Goal: Navigation & Orientation: Understand site structure

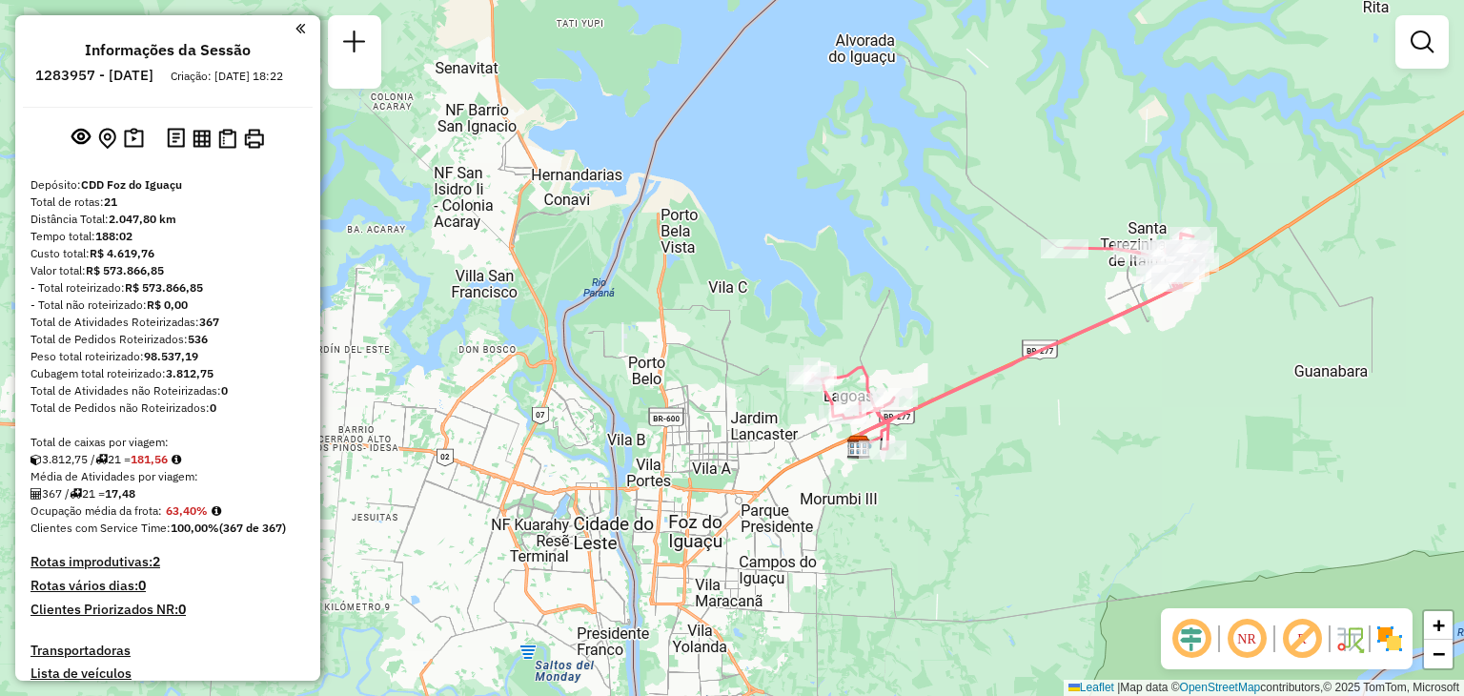
scroll to position [2218, 0]
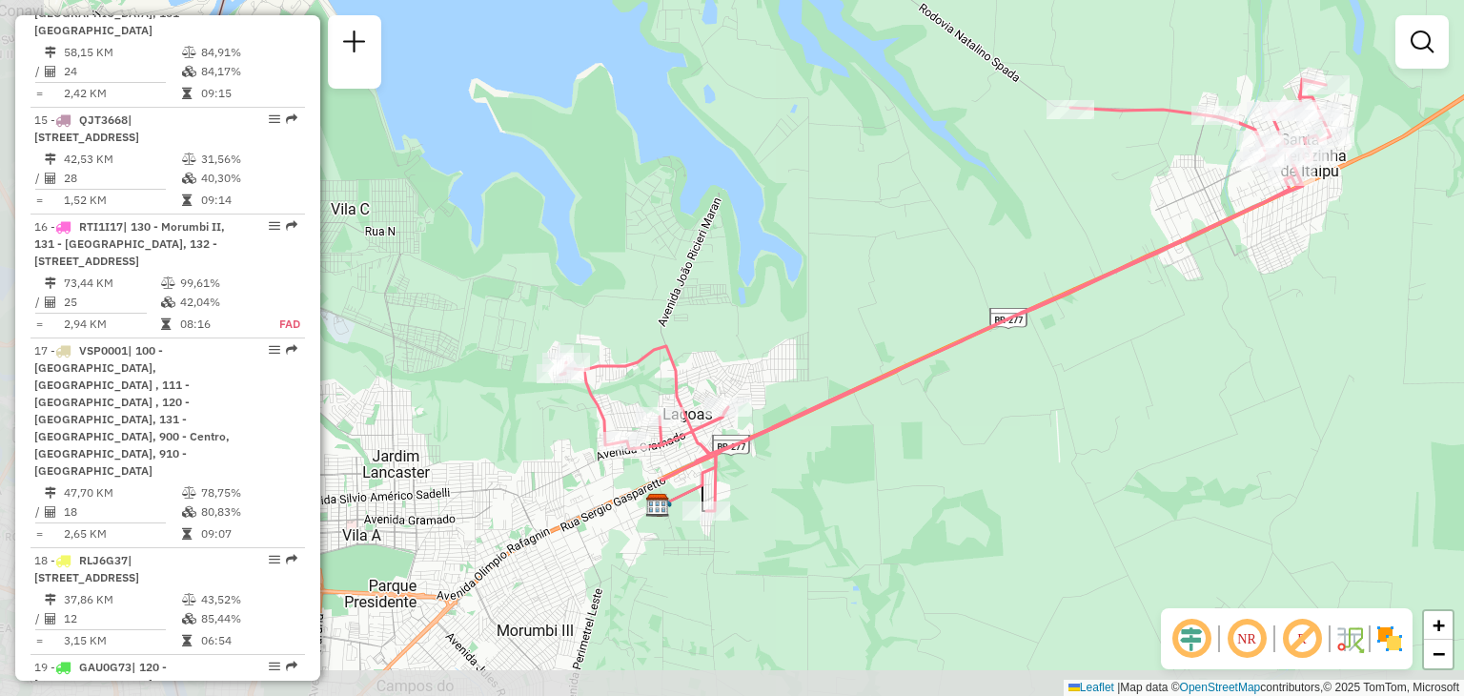
drag, startPoint x: 692, startPoint y: 306, endPoint x: 896, endPoint y: 222, distance: 220.6
click at [896, 222] on div "Janela de atendimento Grade de atendimento Capacidade Transportadoras Veículos …" at bounding box center [732, 348] width 1464 height 696
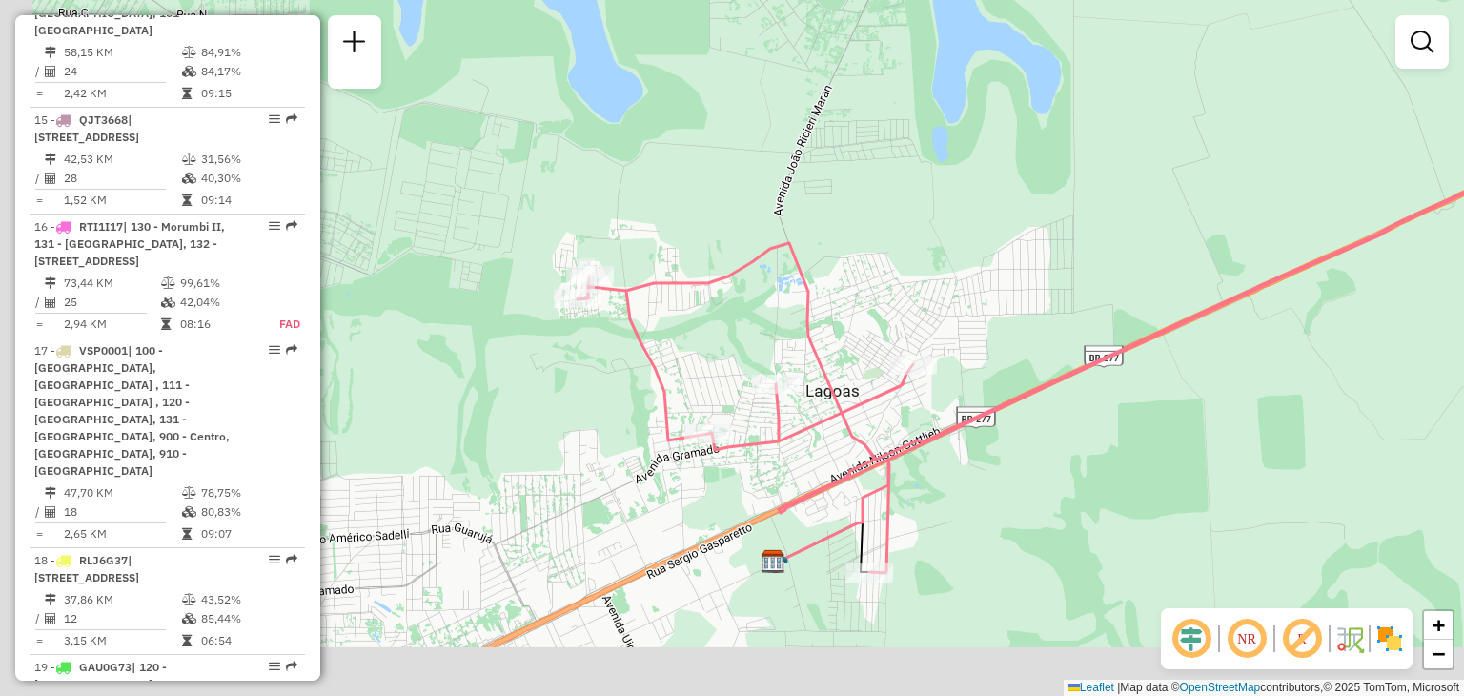
drag, startPoint x: 625, startPoint y: 337, endPoint x: 709, endPoint y: 233, distance: 134.3
click at [709, 233] on div "Janela de atendimento Grade de atendimento Capacidade Transportadoras Veículos …" at bounding box center [732, 348] width 1464 height 696
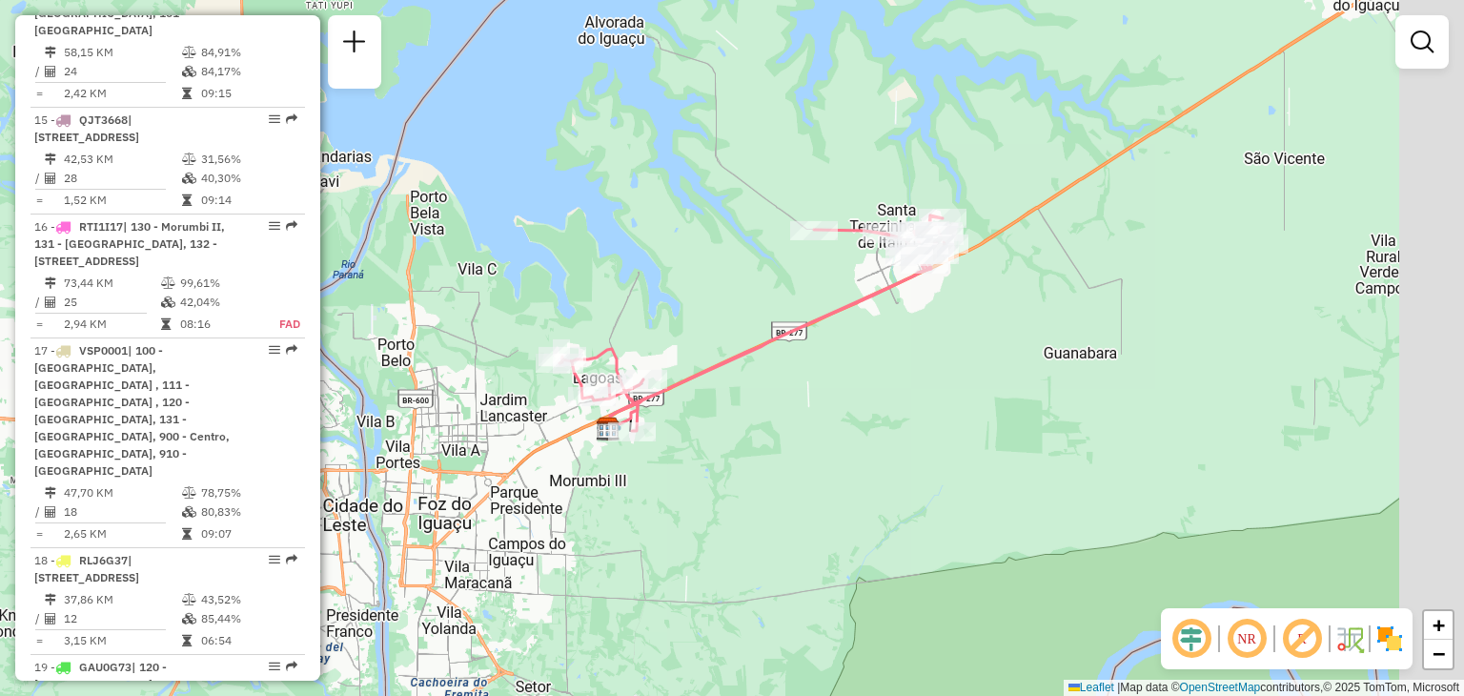
drag, startPoint x: 1132, startPoint y: 274, endPoint x: 981, endPoint y: 279, distance: 151.7
click at [991, 278] on div "Janela de atendimento Grade de atendimento Capacidade Transportadoras Veículos …" at bounding box center [732, 348] width 1464 height 696
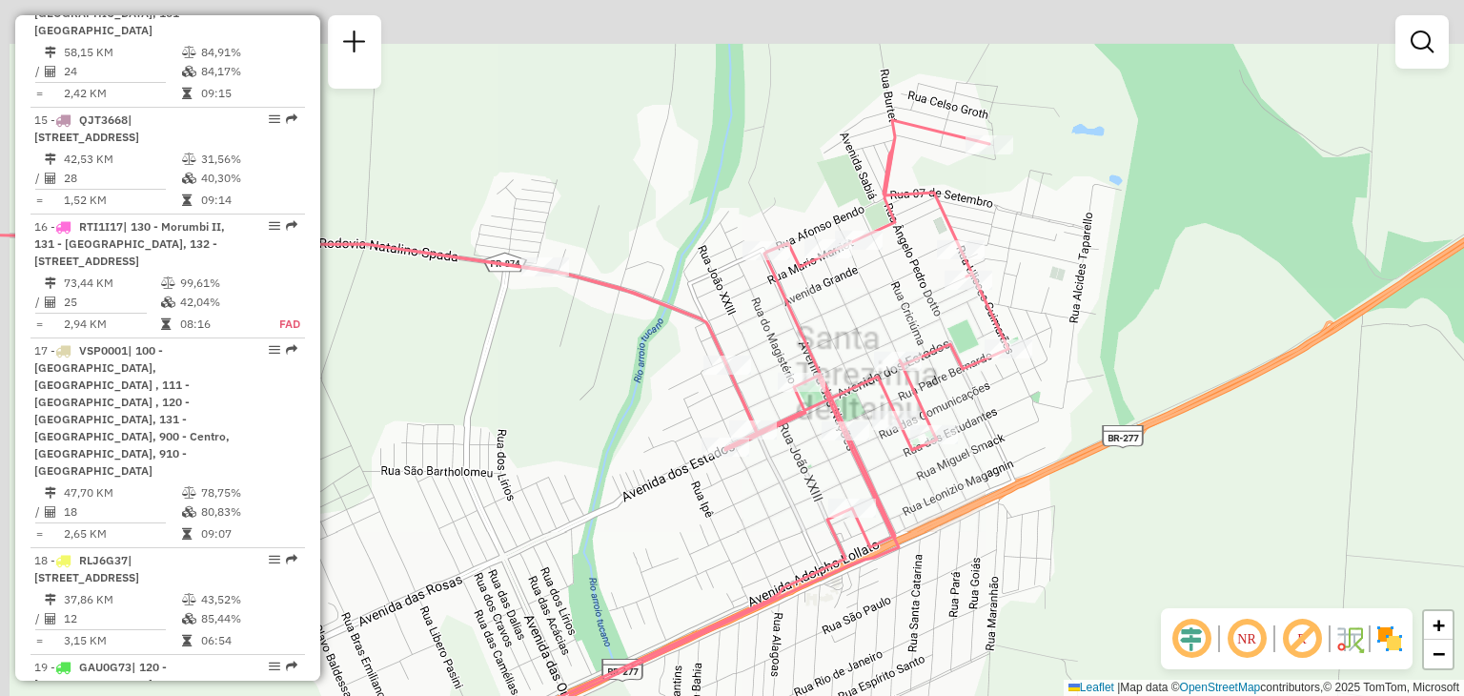
drag, startPoint x: 1086, startPoint y: 142, endPoint x: 1157, endPoint y: 237, distance: 119.1
click at [1157, 237] on div "Janela de atendimento Grade de atendimento Capacidade Transportadoras Veículos …" at bounding box center [732, 348] width 1464 height 696
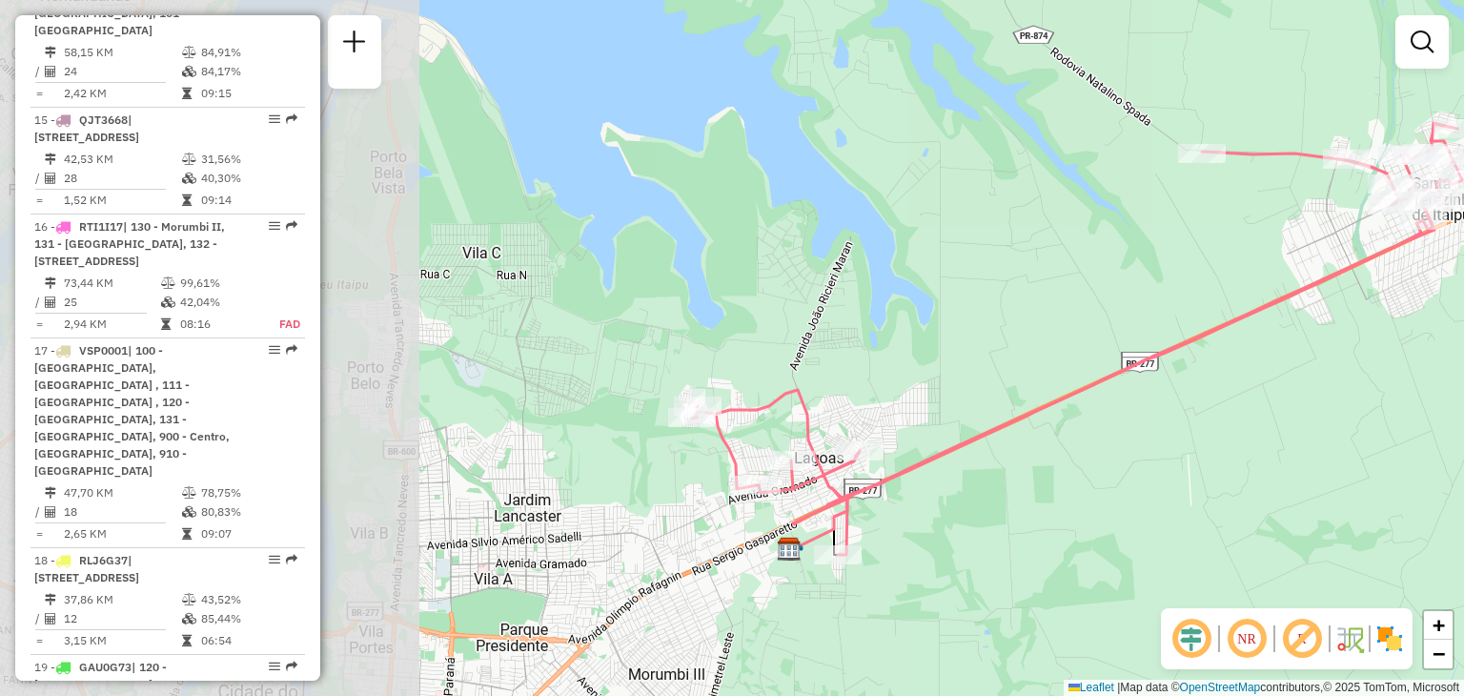
drag, startPoint x: 669, startPoint y: 350, endPoint x: 1228, endPoint y: 234, distance: 570.3
click at [1228, 234] on div "Janela de atendimento Grade de atendimento Capacidade Transportadoras Veículos …" at bounding box center [732, 348] width 1464 height 696
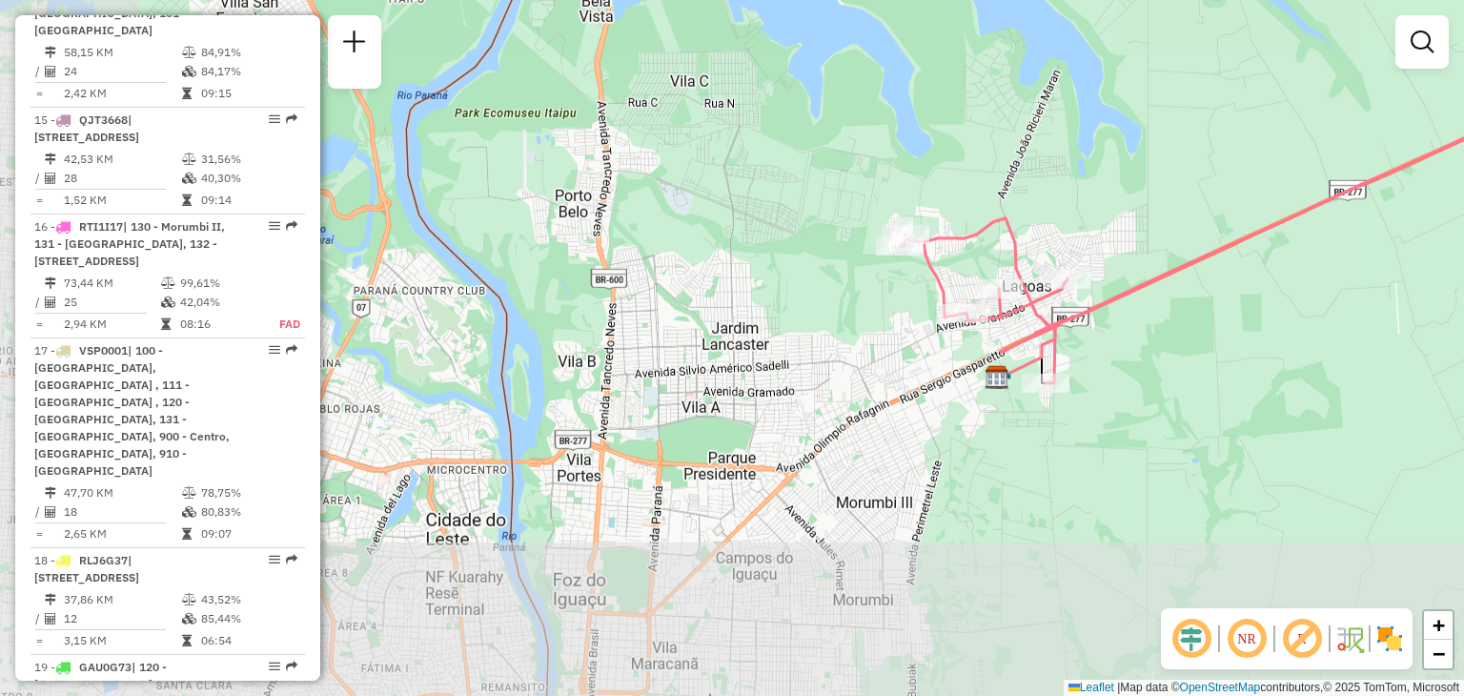
drag, startPoint x: 857, startPoint y: 325, endPoint x: 1026, endPoint y: 184, distance: 219.9
click at [1026, 184] on div "Janela de atendimento Grade de atendimento Capacidade Transportadoras Veículos …" at bounding box center [732, 348] width 1464 height 696
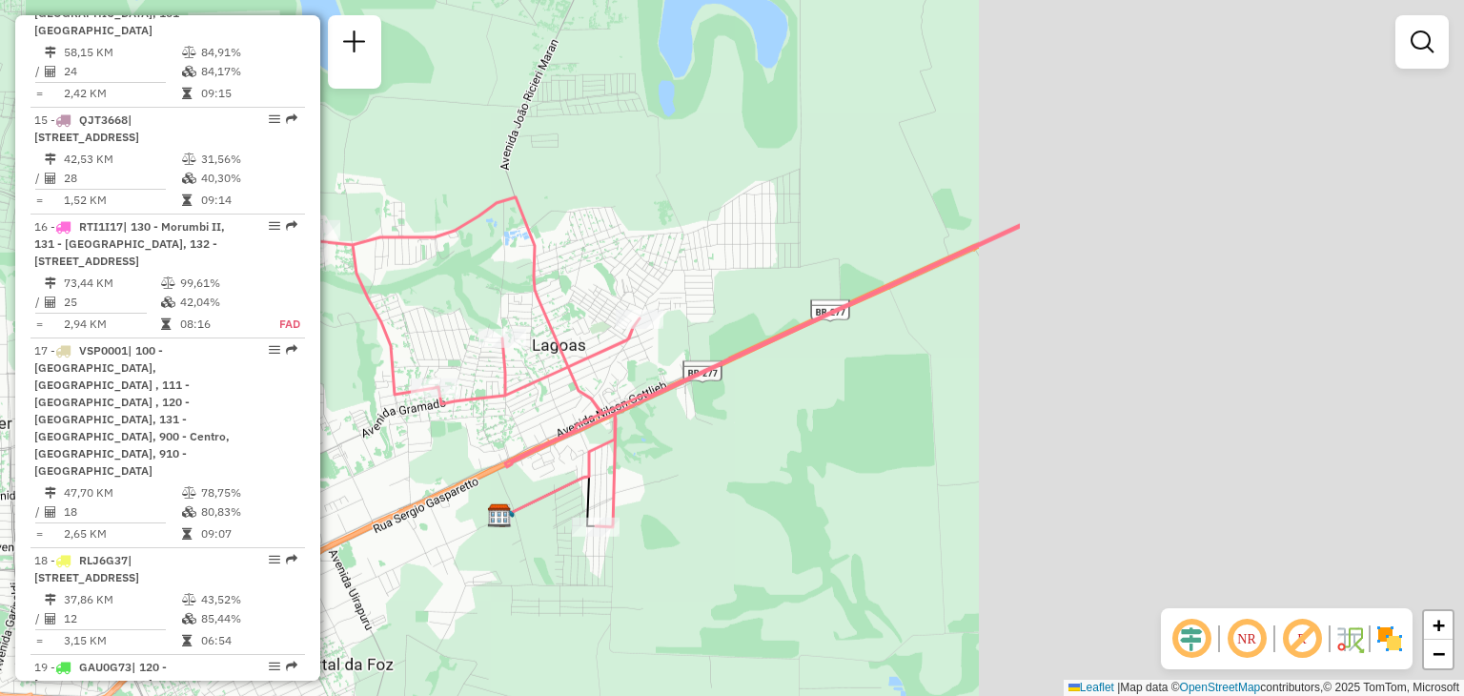
drag, startPoint x: 1327, startPoint y: 416, endPoint x: 630, endPoint y: 410, distance: 696.8
click at [618, 419] on div "Janela de atendimento Grade de atendimento Capacidade Transportadoras Veículos …" at bounding box center [732, 348] width 1464 height 696
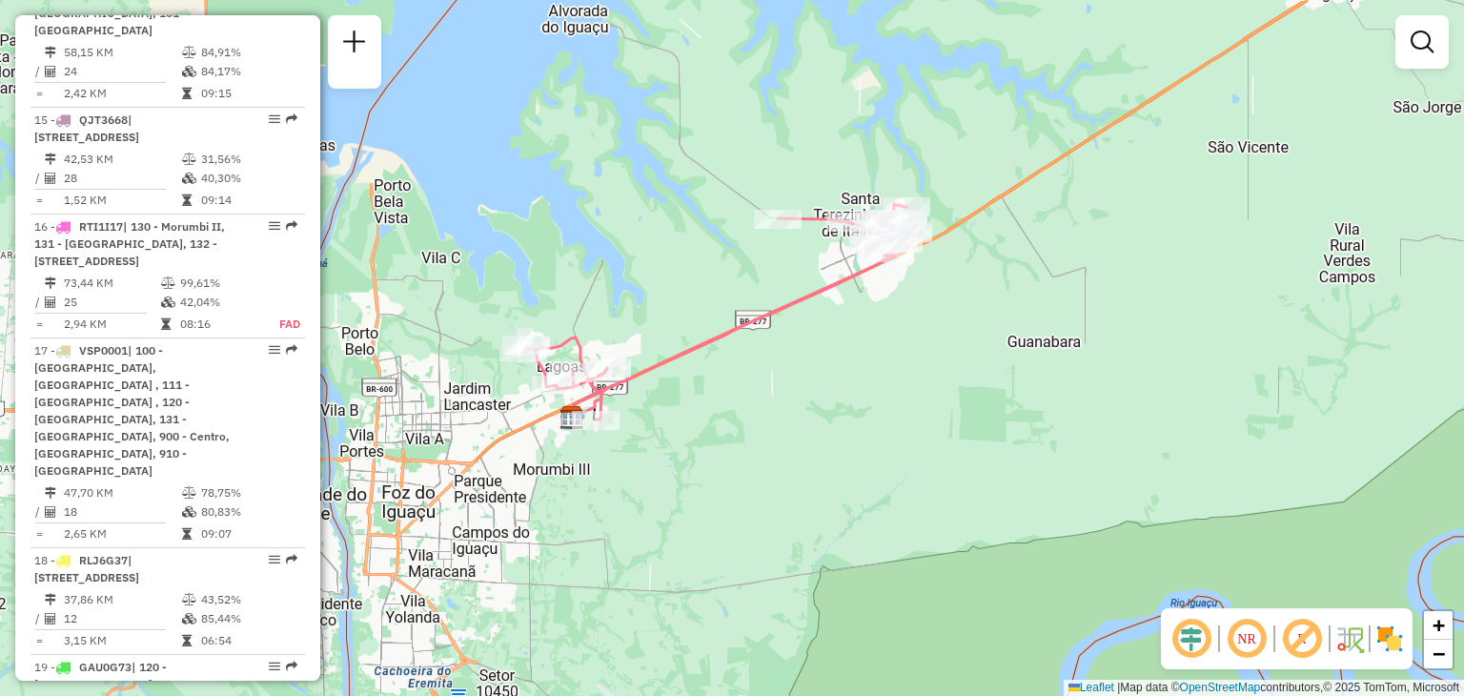
drag, startPoint x: 857, startPoint y: 354, endPoint x: 836, endPoint y: 381, distance: 34.7
click at [836, 381] on div "Janela de atendimento Grade de atendimento Capacidade Transportadoras Veículos …" at bounding box center [732, 348] width 1464 height 696
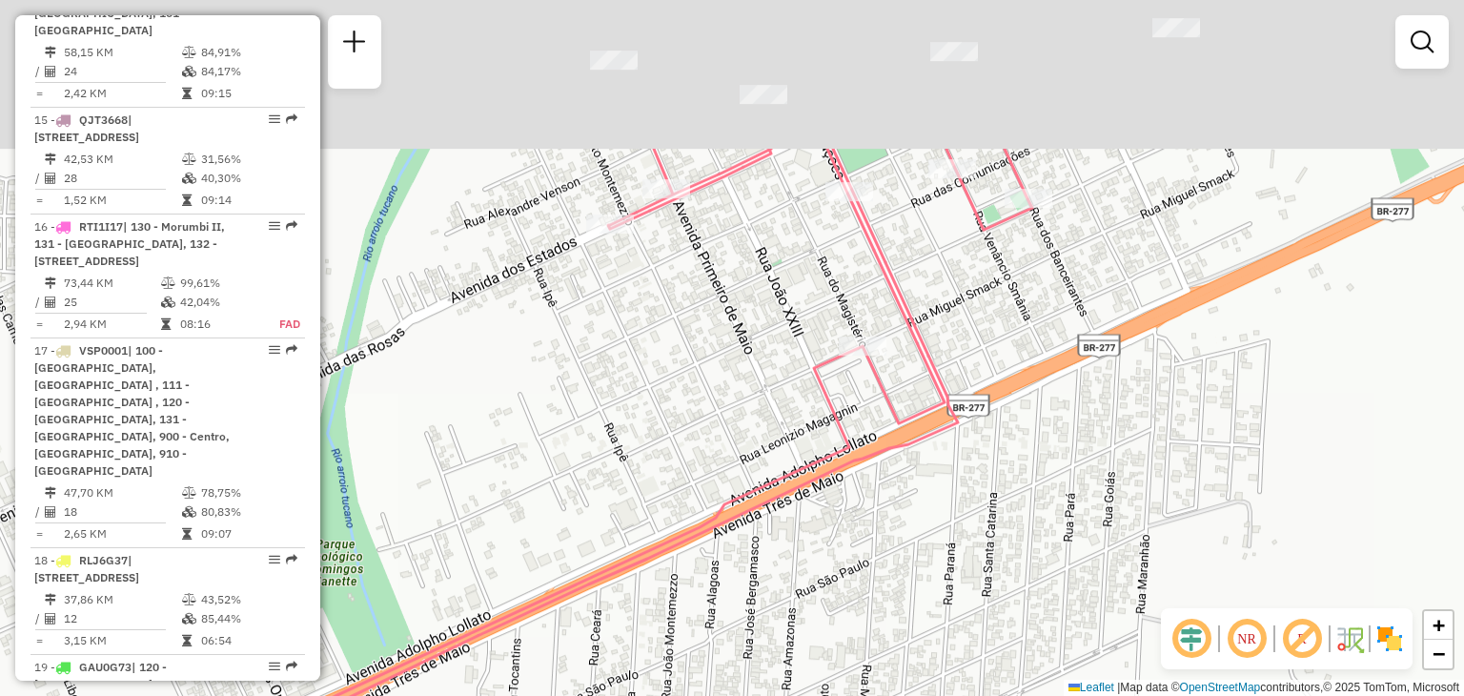
drag, startPoint x: 949, startPoint y: 130, endPoint x: 943, endPoint y: 348, distance: 218.4
click at [946, 348] on div "Janela de atendimento Grade de atendimento Capacidade Transportadoras Veículos …" at bounding box center [732, 348] width 1464 height 696
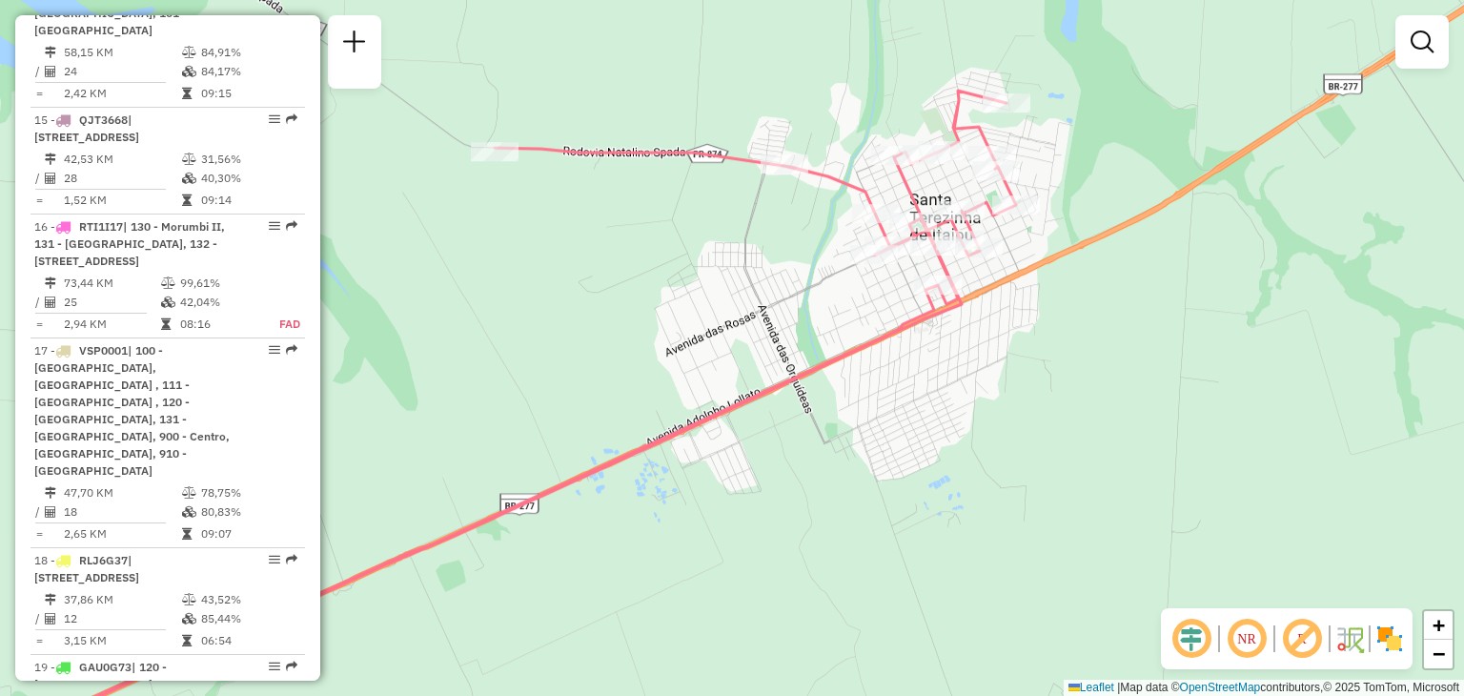
drag, startPoint x: 1057, startPoint y: 161, endPoint x: 1055, endPoint y: 207, distance: 45.8
click at [1059, 209] on div "Janela de atendimento Grade de atendimento Capacidade Transportadoras Veículos …" at bounding box center [732, 348] width 1464 height 696
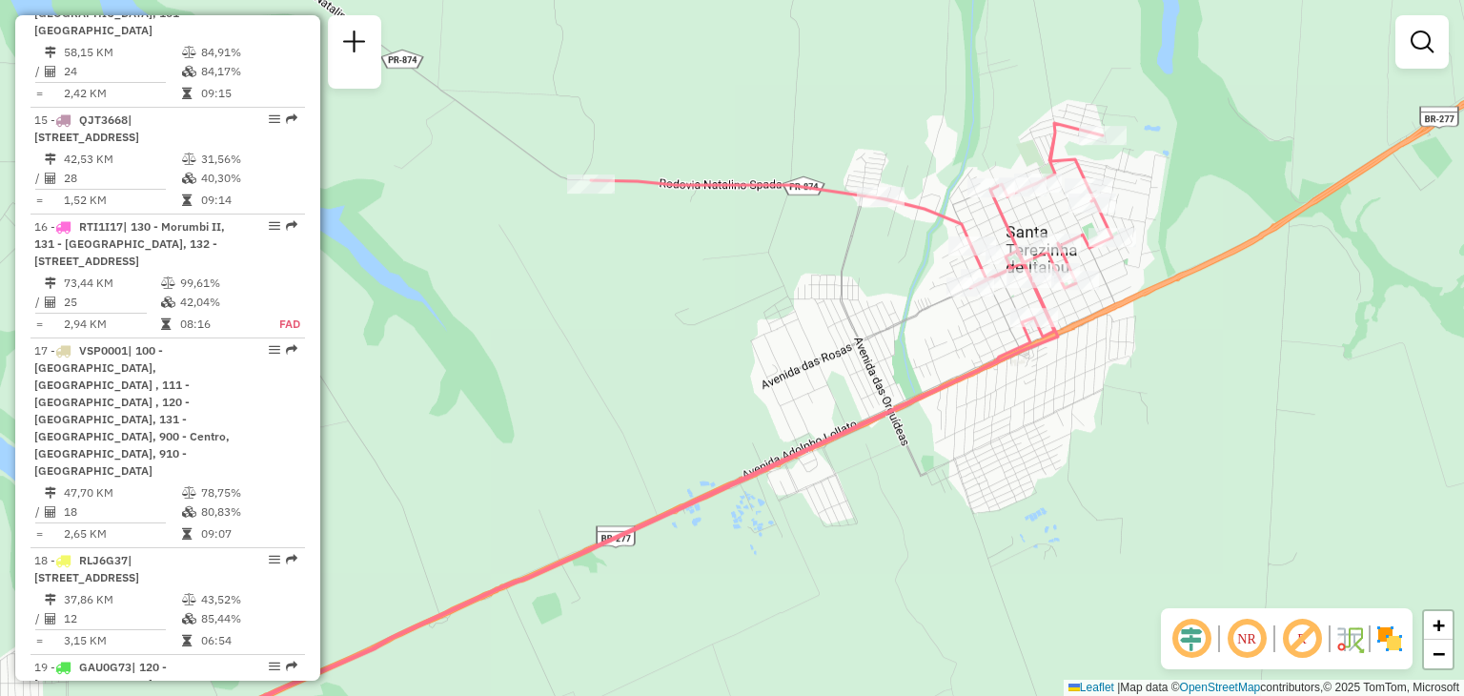
drag, startPoint x: 729, startPoint y: 126, endPoint x: 846, endPoint y: 130, distance: 117.3
click at [846, 130] on div "Janela de atendimento Grade de atendimento Capacidade Transportadoras Veículos …" at bounding box center [732, 348] width 1464 height 696
